Goal: Contribute content

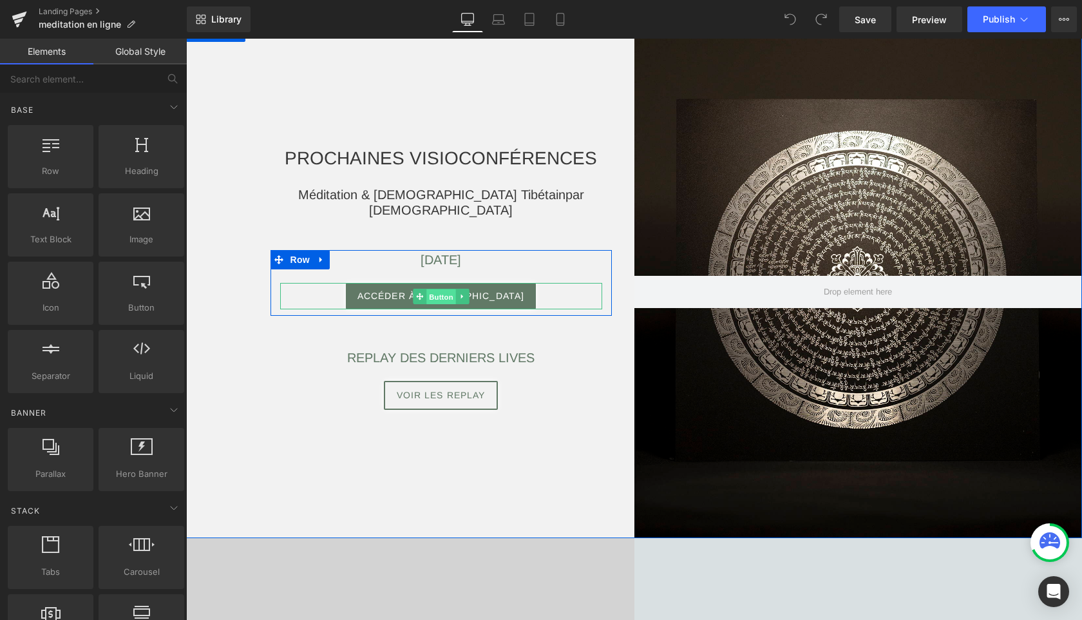
click at [445, 296] on span "Button" at bounding box center [442, 296] width 30 height 15
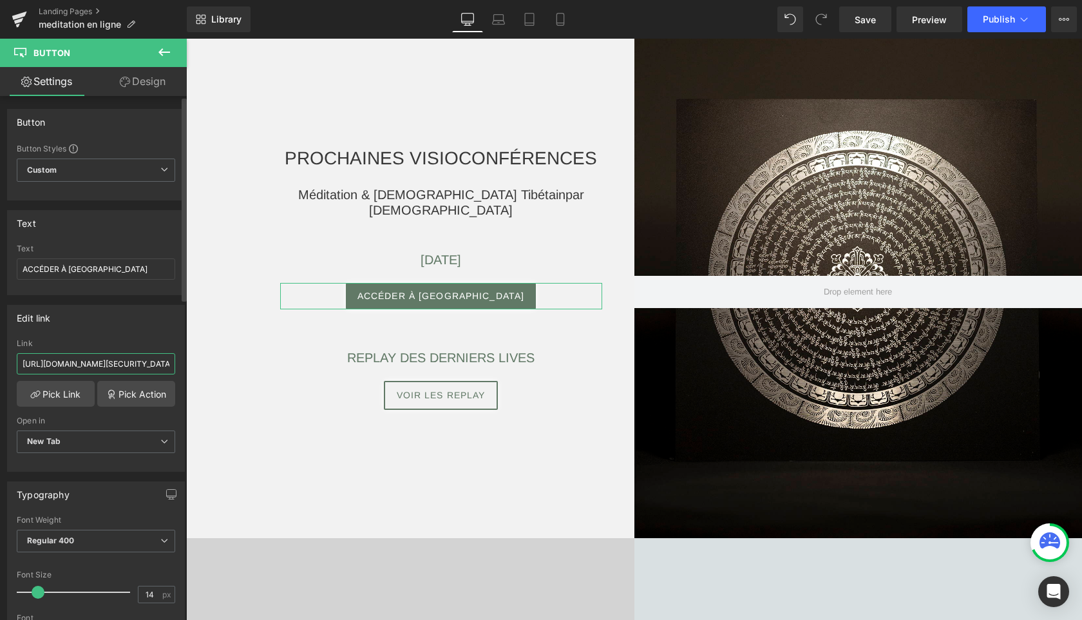
click at [124, 366] on input "[URL][DOMAIN_NAME][SECURITY_DATA]" at bounding box center [96, 363] width 158 height 21
paste input "6520777565?pwd=[SECURITY_DATA]"
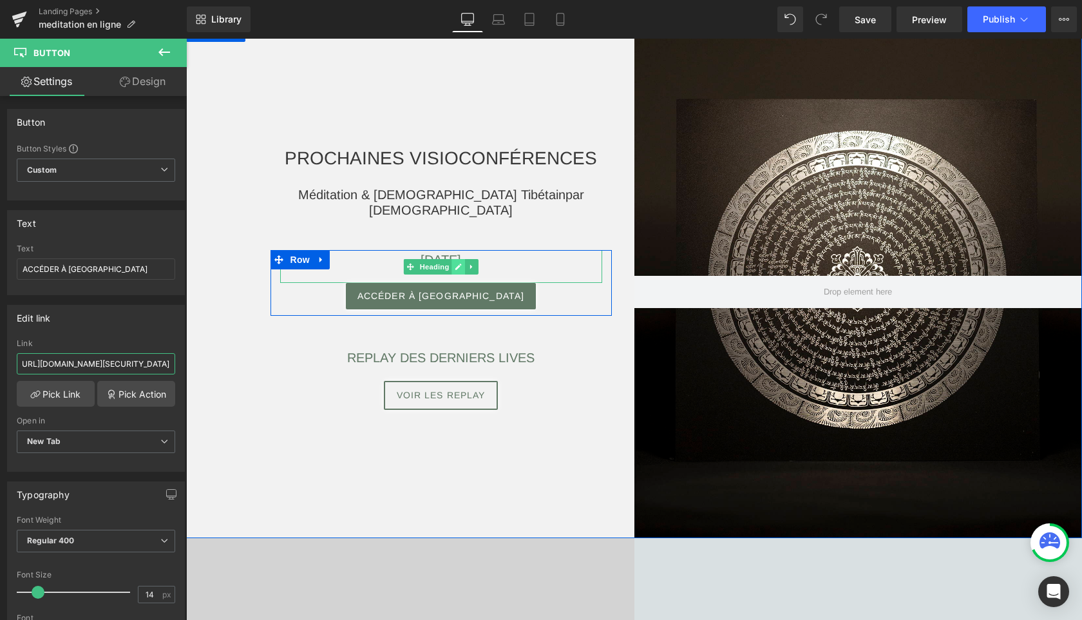
type input "[URL][DOMAIN_NAME][SECURITY_DATA]"
click at [462, 262] on link at bounding box center [459, 266] width 14 height 15
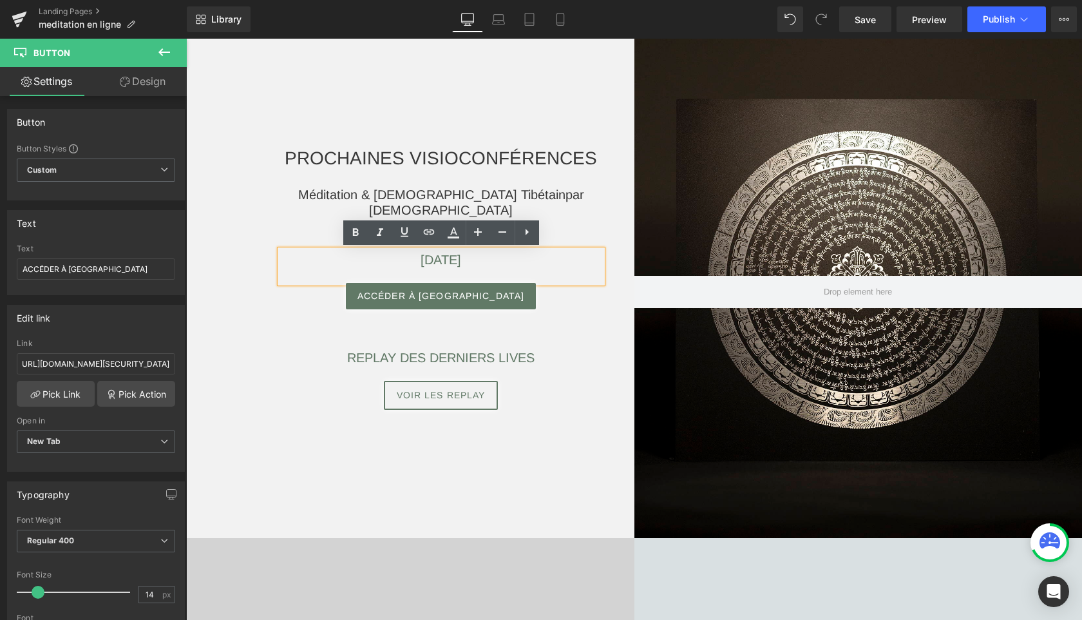
scroll to position [0, 0]
click at [523, 253] on h3 "[DATE]" at bounding box center [441, 259] width 322 height 19
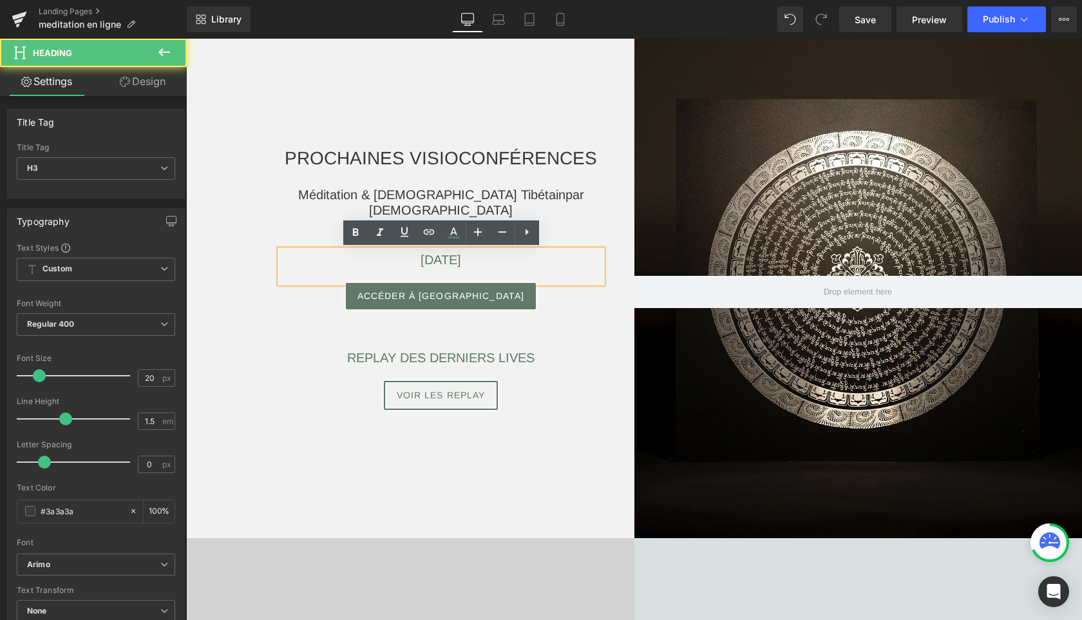
drag, startPoint x: 433, startPoint y: 262, endPoint x: 572, endPoint y: 268, distance: 139.3
click at [572, 268] on h3 "[DATE]" at bounding box center [441, 259] width 322 height 19
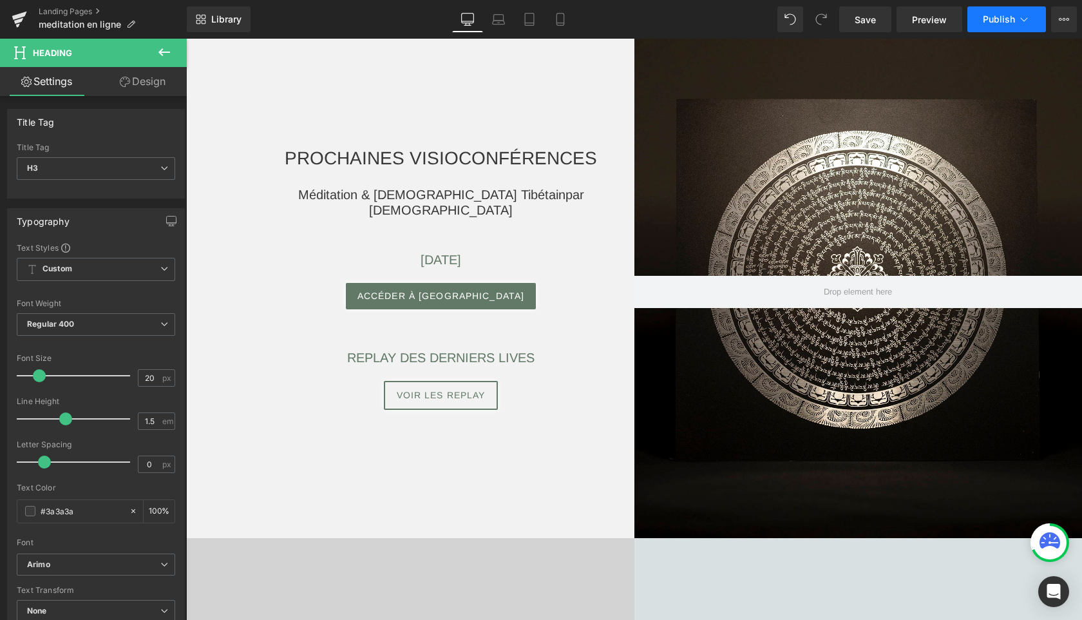
click at [987, 14] on span "Publish" at bounding box center [999, 19] width 32 height 10
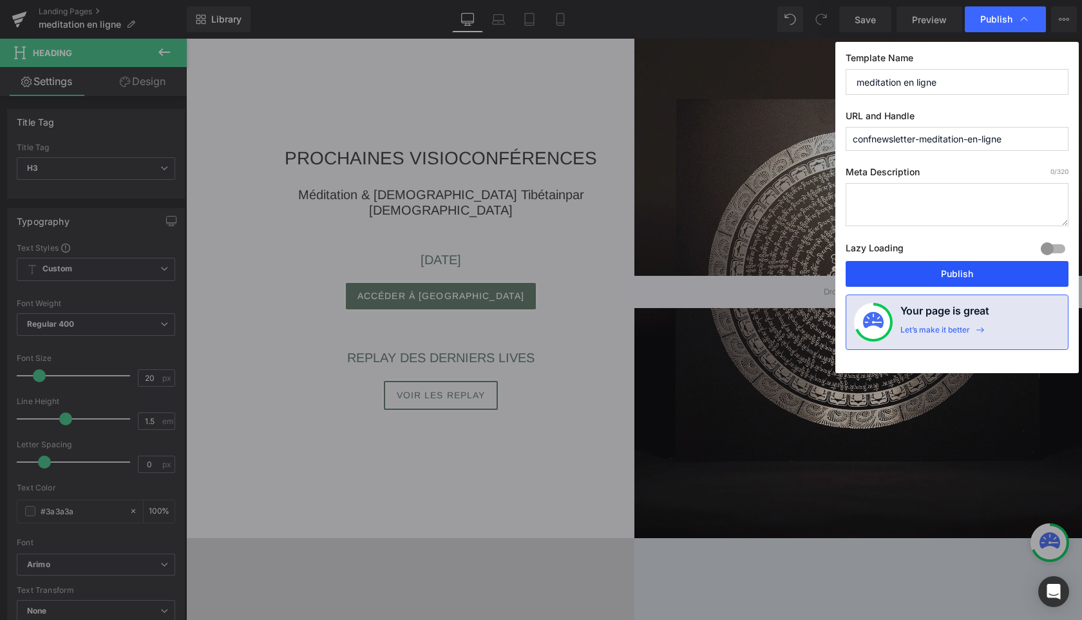
click at [910, 276] on button "Publish" at bounding box center [957, 274] width 223 height 26
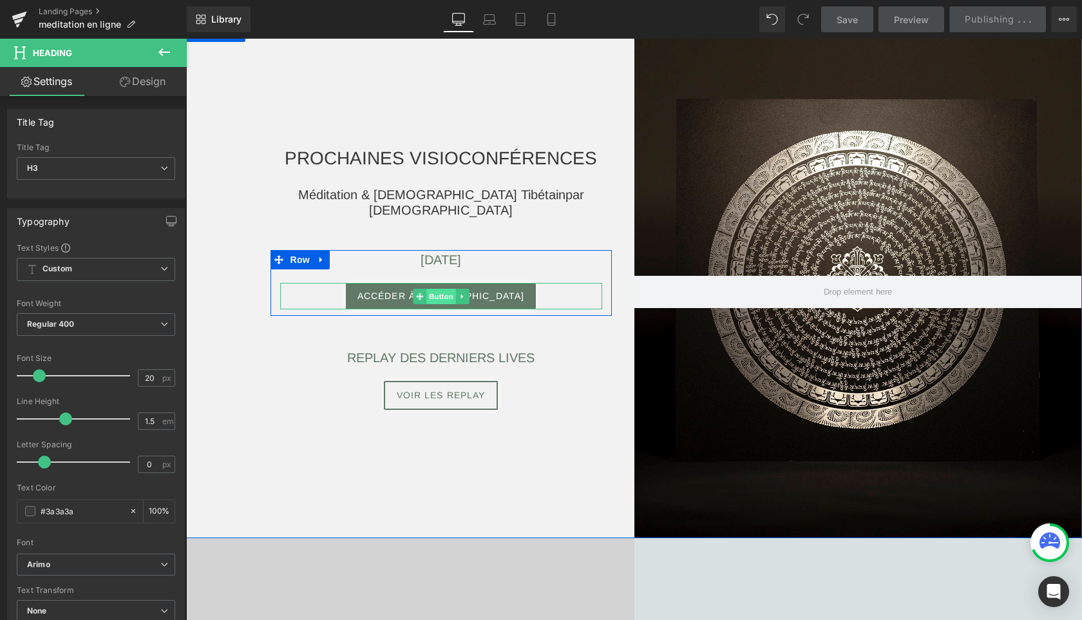
click at [441, 293] on span "Button" at bounding box center [442, 296] width 30 height 15
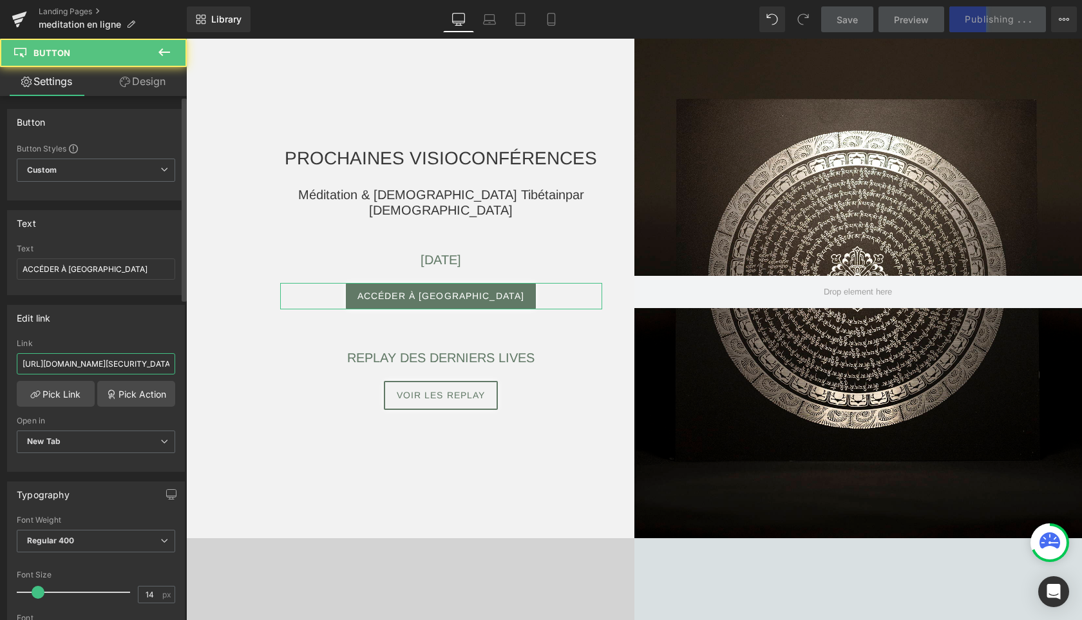
click at [108, 367] on input "[URL][DOMAIN_NAME][SECURITY_DATA]" at bounding box center [96, 363] width 158 height 21
